Goal: Task Accomplishment & Management: Use online tool/utility

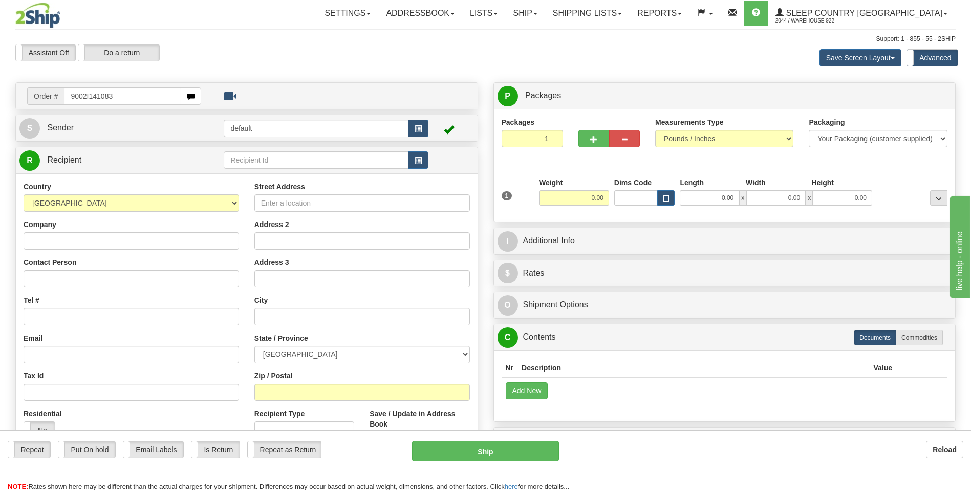
type input "9002I141083"
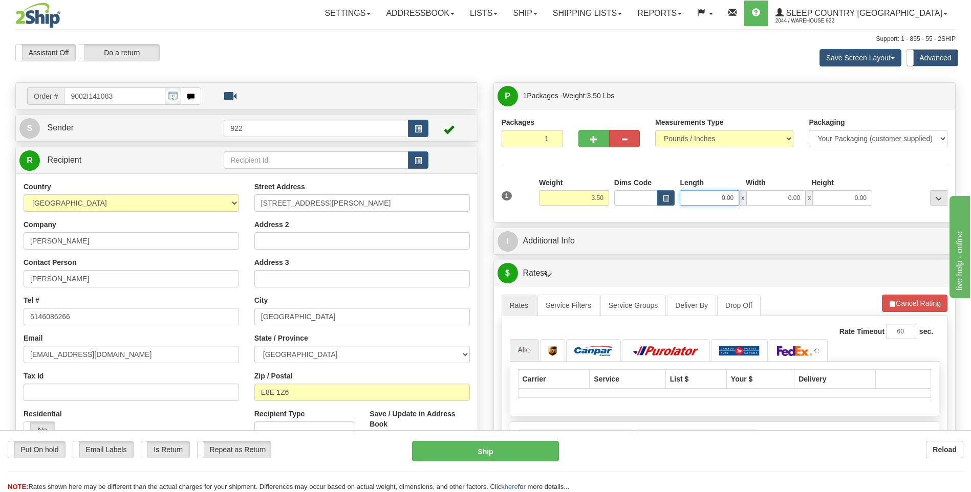
click at [713, 205] on input "0.00" at bounding box center [709, 197] width 59 height 15
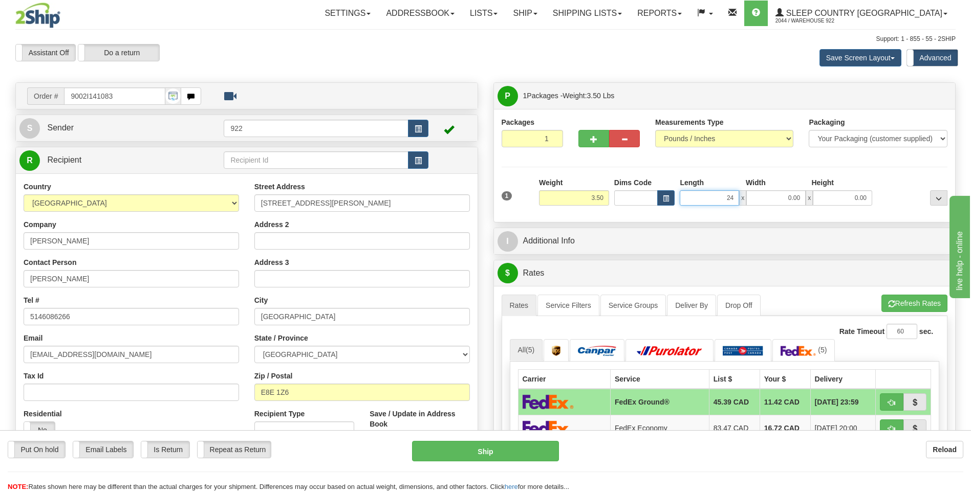
type input "24.00"
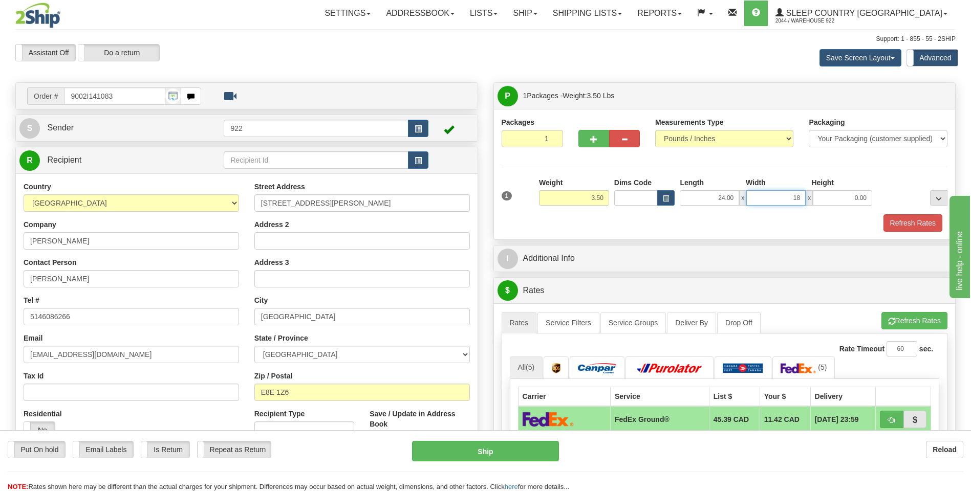
type input "18.00"
type input "6.00"
click at [905, 223] on button "Refresh Rates" at bounding box center [913, 222] width 59 height 17
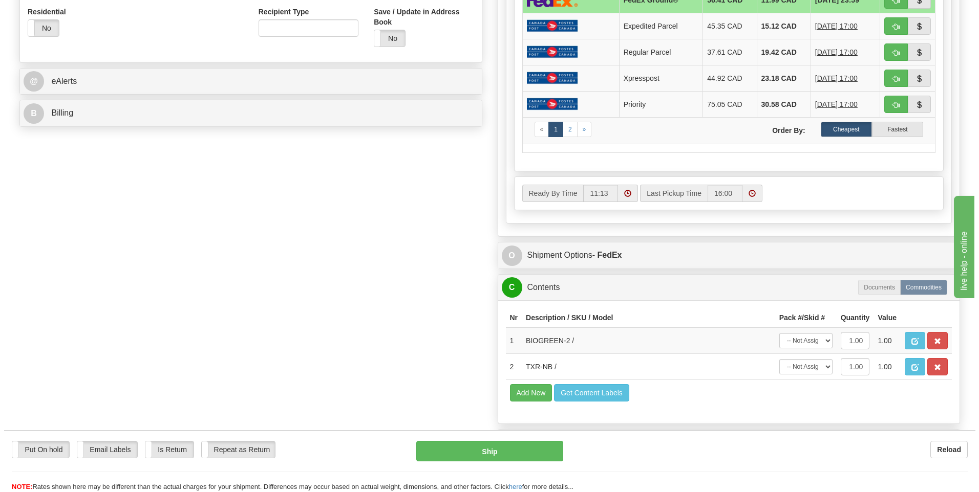
scroll to position [410, 0]
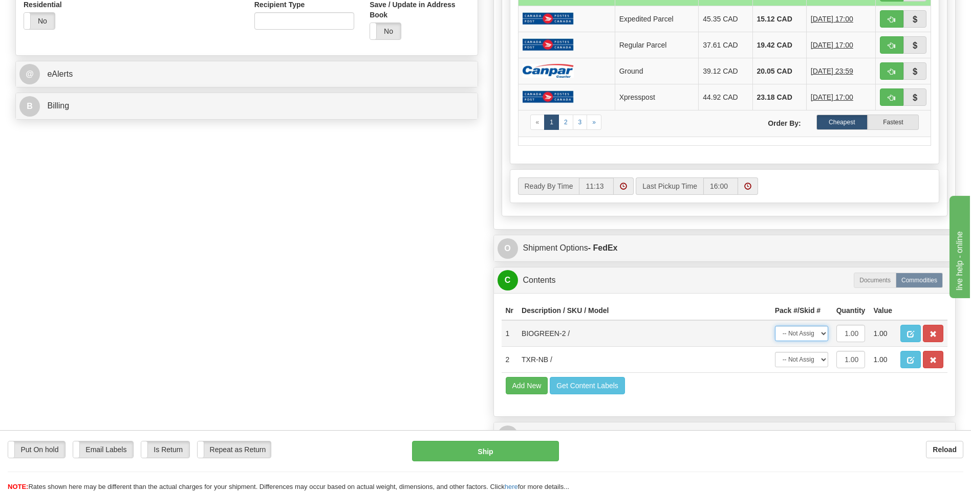
click at [823, 333] on select "-- Not Assigned -- Package 1" at bounding box center [801, 333] width 53 height 15
select select "0"
click at [775, 326] on select "-- Not Assigned -- Package 1" at bounding box center [801, 333] width 53 height 15
click at [526, 453] on button "Ship" at bounding box center [485, 451] width 146 height 20
type input "92"
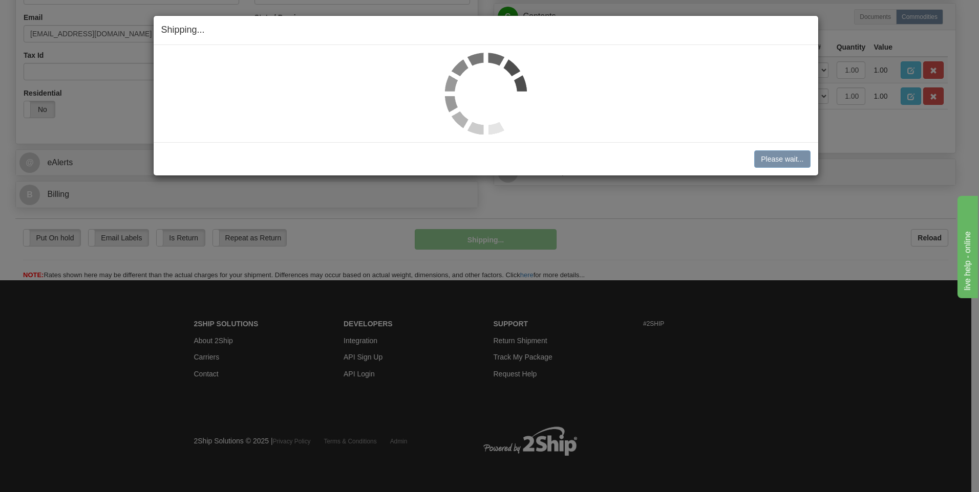
scroll to position [321, 0]
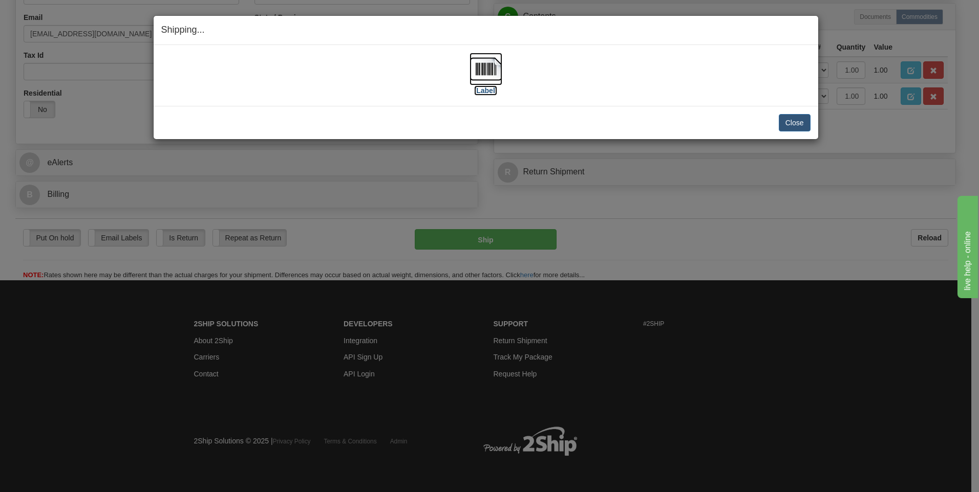
click at [484, 74] on img at bounding box center [485, 69] width 33 height 33
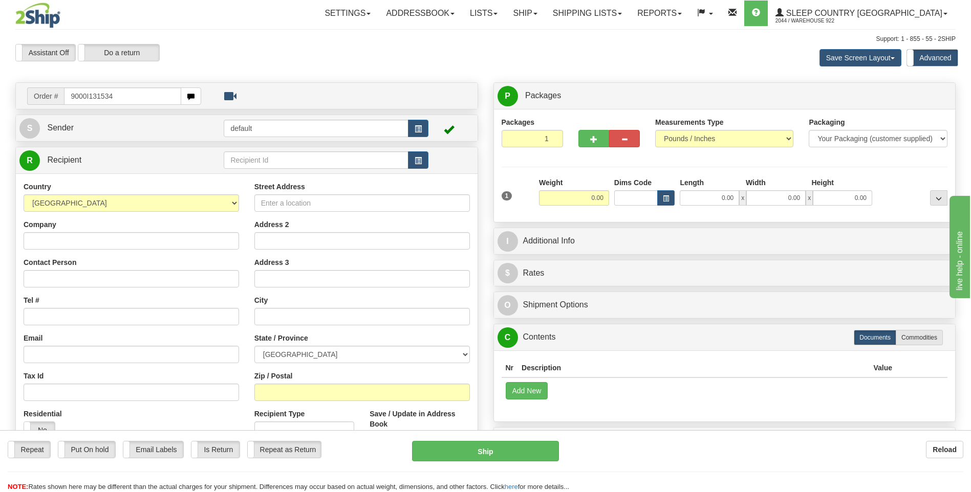
type input "9000I131534"
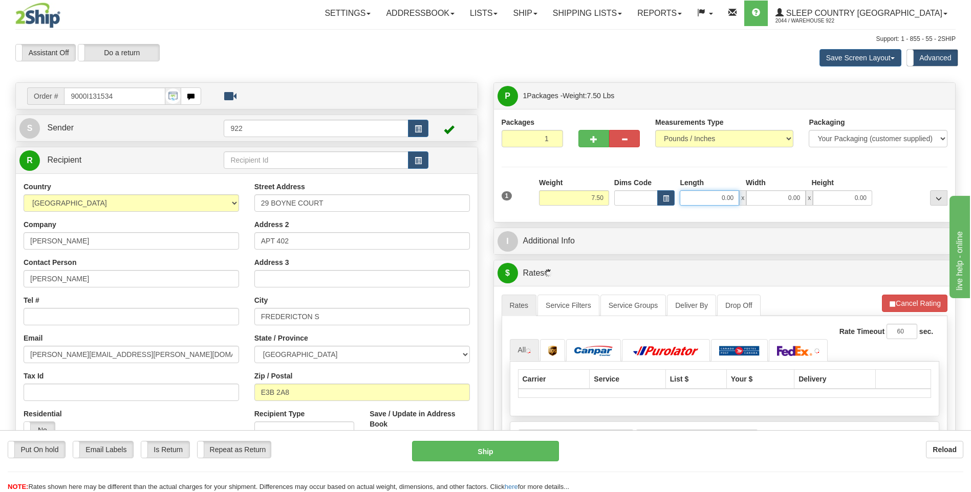
click at [702, 197] on input "0.00" at bounding box center [709, 197] width 59 height 15
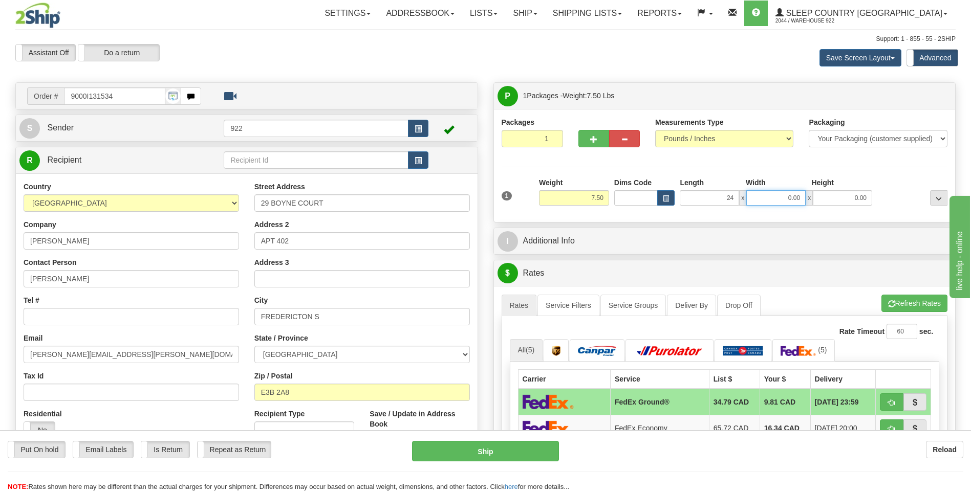
type input "24.00"
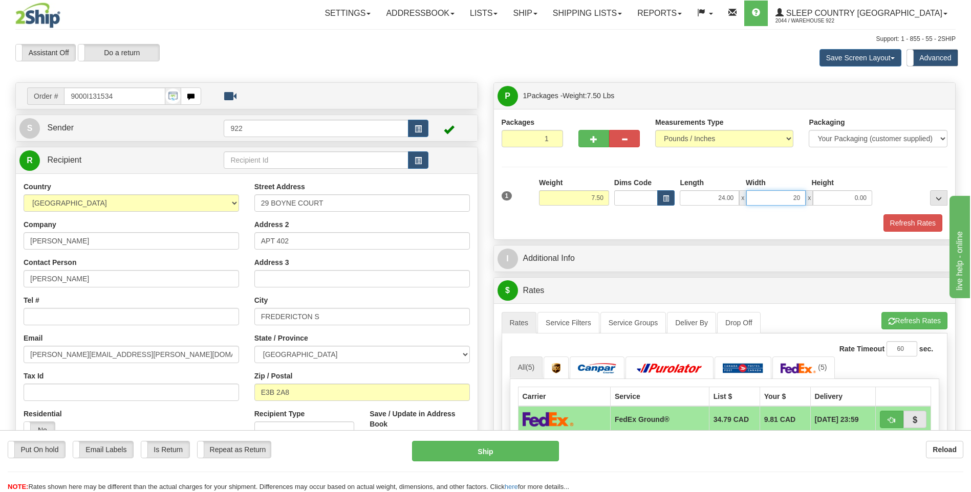
type input "20.00"
click at [886, 218] on button "Refresh Rates" at bounding box center [913, 222] width 59 height 17
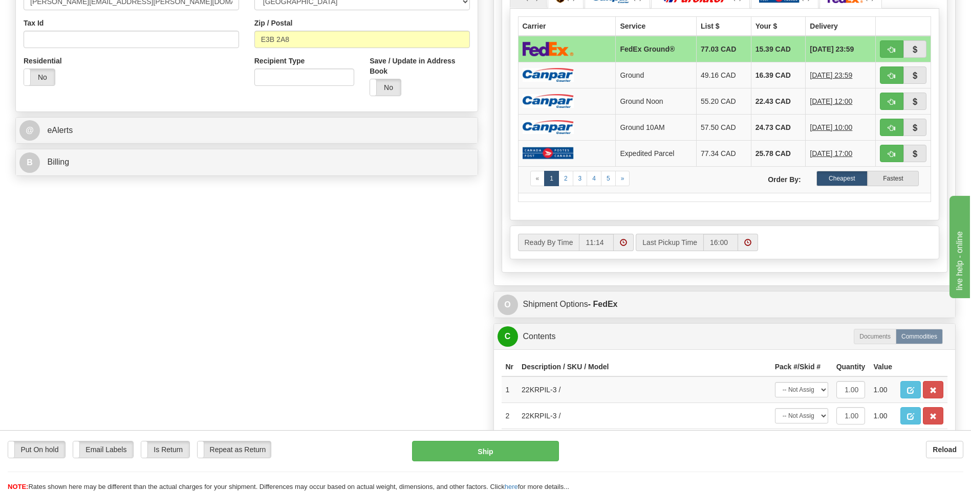
scroll to position [410, 0]
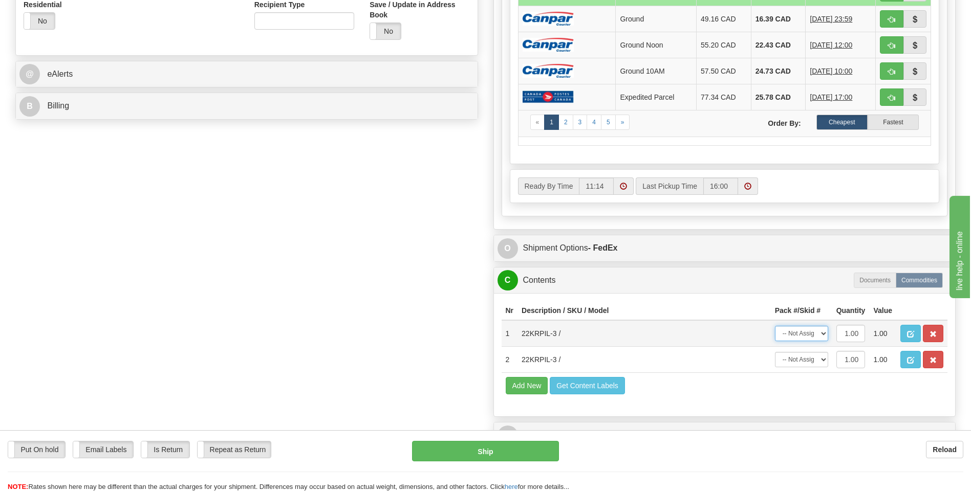
click at [821, 334] on select "-- Not Assigned -- Package 1" at bounding box center [801, 333] width 53 height 15
select select "0"
click at [775, 326] on select "-- Not Assigned -- Package 1" at bounding box center [801, 333] width 53 height 15
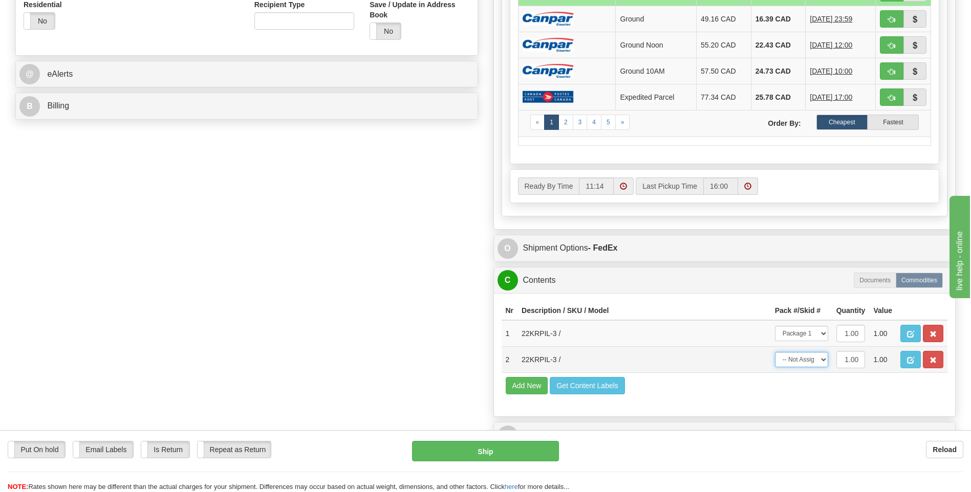
click at [822, 358] on select "-- Not Assigned -- Package 1" at bounding box center [801, 359] width 53 height 15
select select "0"
click at [775, 352] on select "-- Not Assigned -- Package 1" at bounding box center [801, 359] width 53 height 15
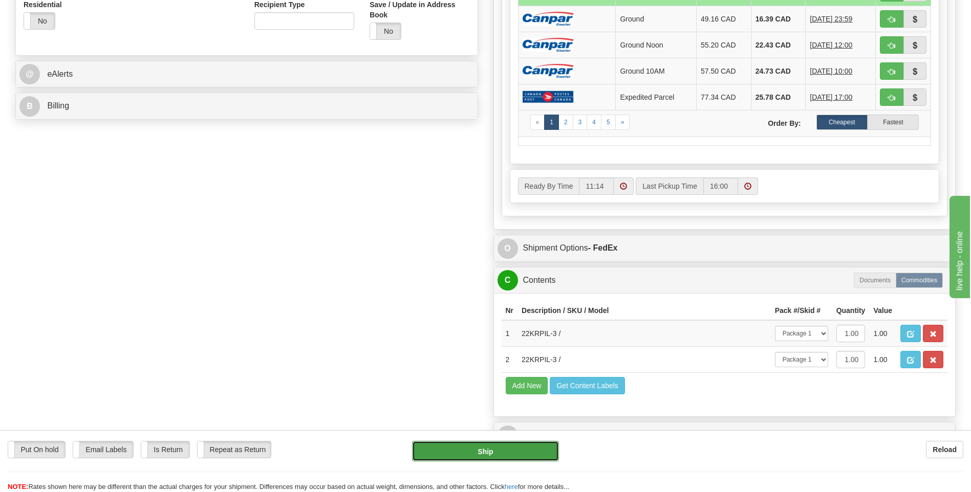
click at [531, 455] on button "Ship" at bounding box center [485, 451] width 146 height 20
type input "92"
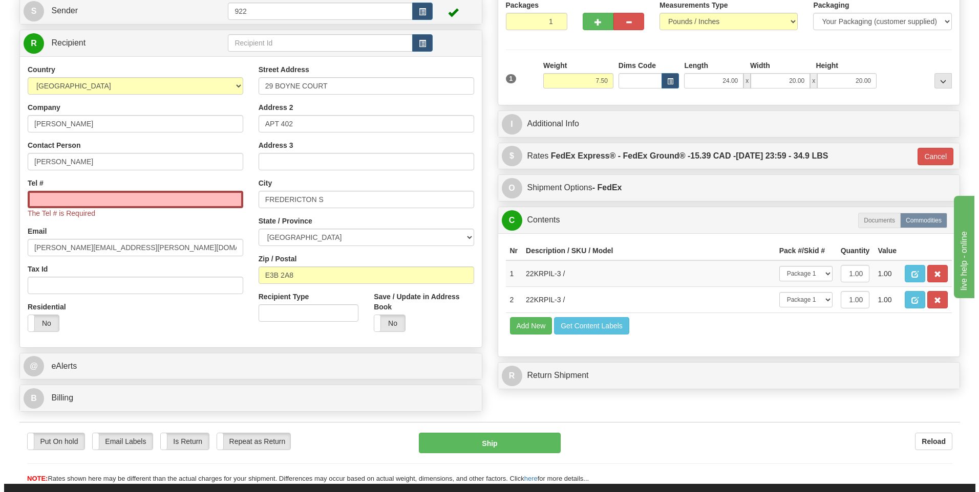
scroll to position [117, 0]
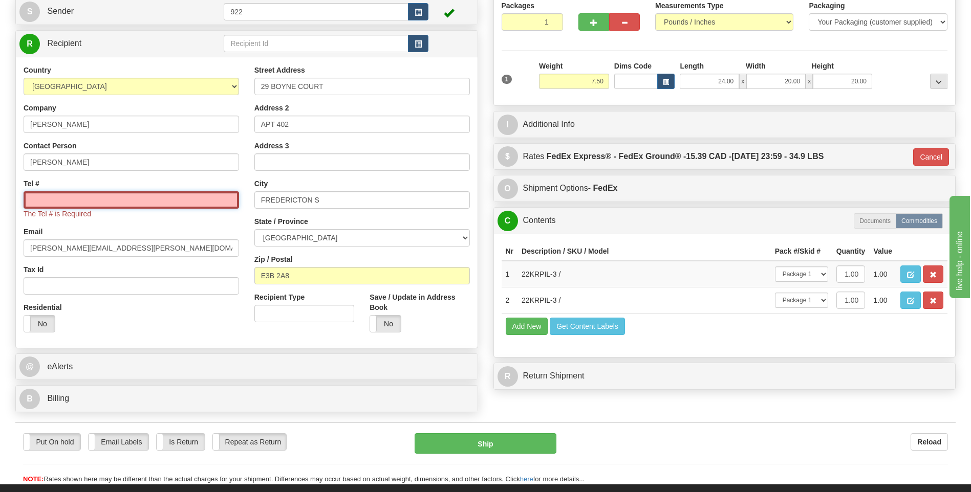
click at [53, 199] on input "Tel #" at bounding box center [132, 199] width 216 height 17
paste input "[PHONE_NUMBER]"
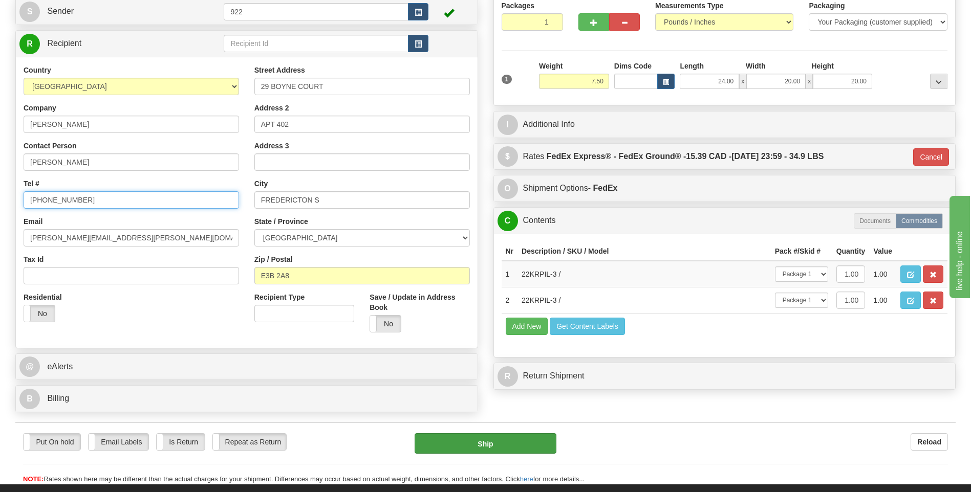
type input "[PHONE_NUMBER]"
click at [496, 446] on button "Ship" at bounding box center [485, 444] width 141 height 20
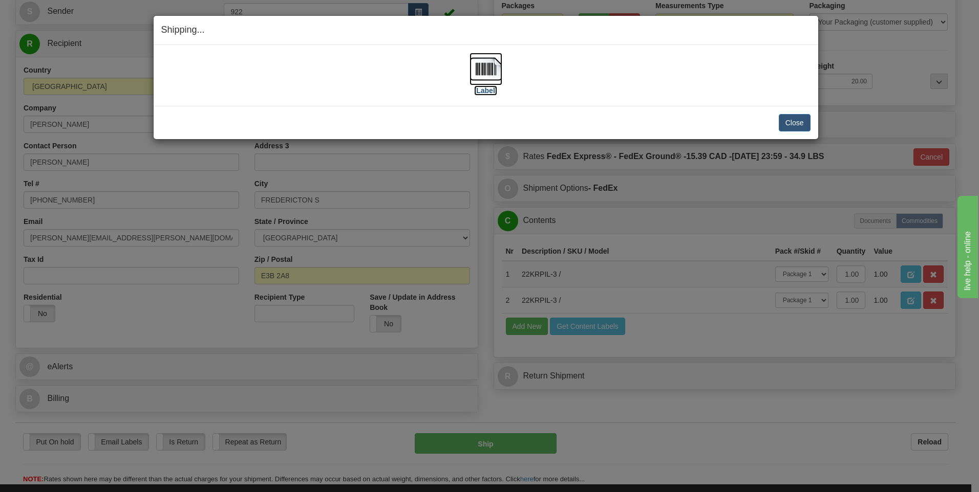
click at [490, 76] on img at bounding box center [485, 69] width 33 height 33
